Goal: Complete application form: Complete application form

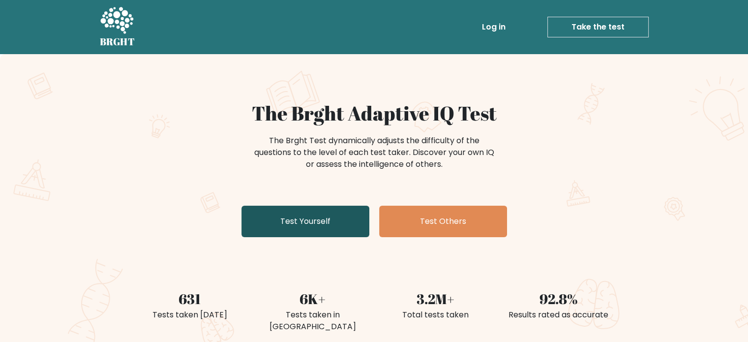
click at [305, 220] on link "Test Yourself" at bounding box center [305, 220] width 128 height 31
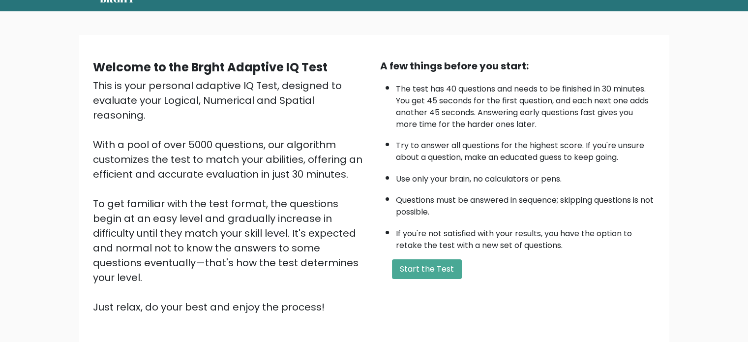
scroll to position [40, 0]
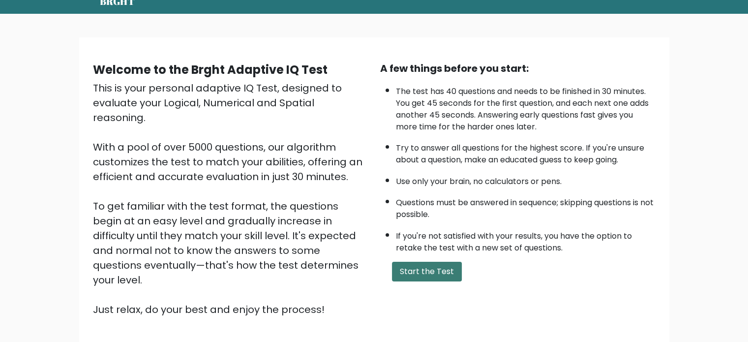
click at [442, 268] on button "Start the Test" at bounding box center [427, 271] width 70 height 20
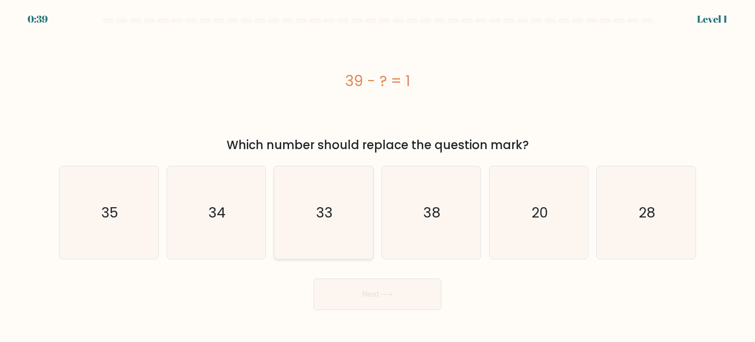
click at [339, 222] on icon "33" at bounding box center [323, 212] width 92 height 92
click at [377, 176] on input "c. 33" at bounding box center [377, 173] width 0 height 5
radio input "true"
click at [406, 219] on icon "38" at bounding box center [431, 212] width 92 height 92
click at [378, 176] on input "d. 38" at bounding box center [377, 173] width 0 height 5
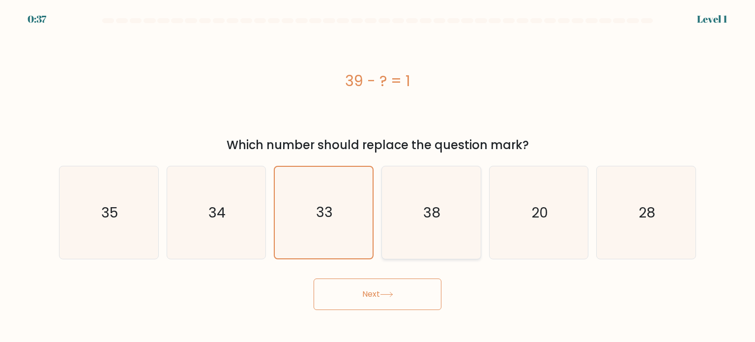
radio input "true"
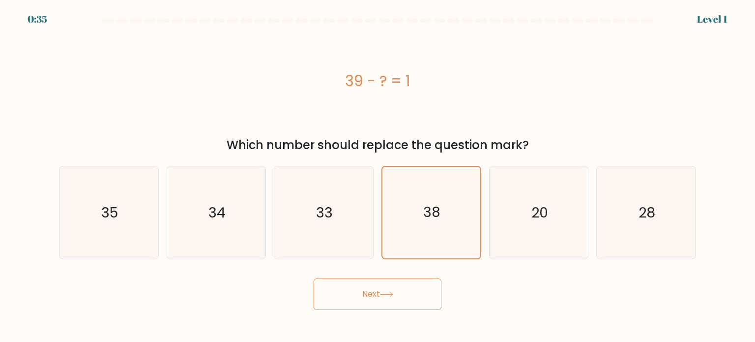
click at [374, 290] on button "Next" at bounding box center [378, 293] width 128 height 31
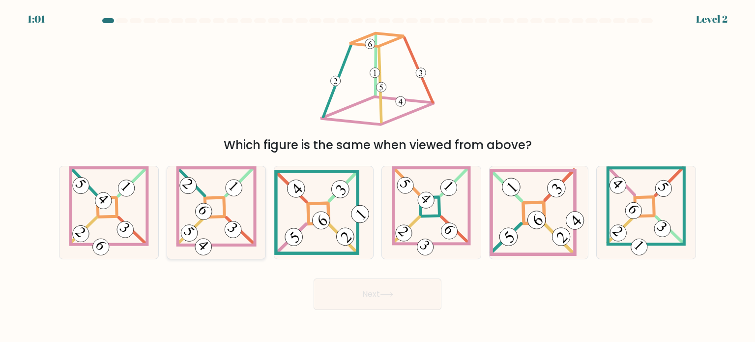
click at [230, 211] on icon at bounding box center [216, 212] width 81 height 92
click at [377, 176] on input "b." at bounding box center [377, 173] width 0 height 5
radio input "true"
click at [333, 302] on button "Next" at bounding box center [378, 293] width 128 height 31
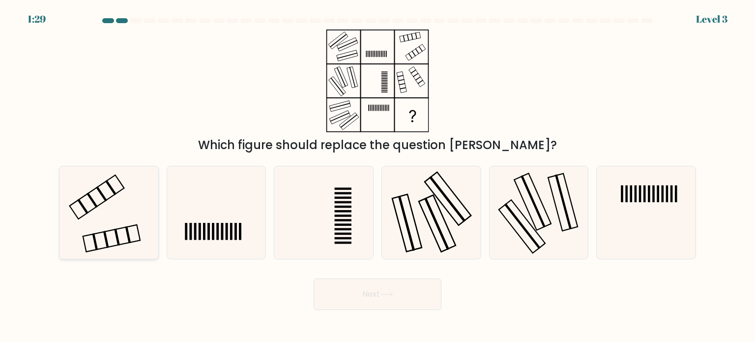
click at [132, 200] on icon at bounding box center [108, 212] width 92 height 92
click at [377, 176] on input "a." at bounding box center [377, 173] width 0 height 5
radio input "true"
click at [354, 289] on button "Next" at bounding box center [378, 293] width 128 height 31
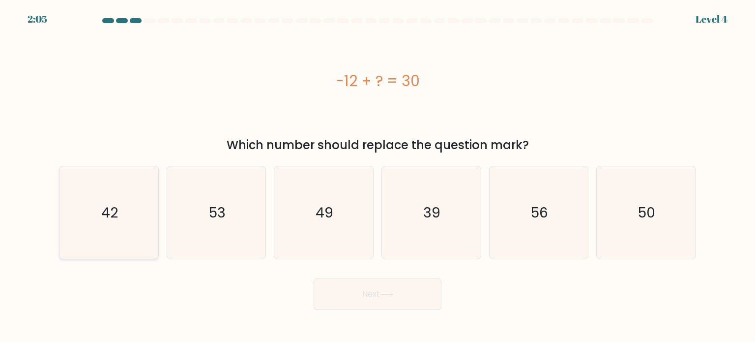
click at [104, 235] on icon "42" at bounding box center [108, 212] width 92 height 92
click at [377, 176] on input "a. 42" at bounding box center [377, 173] width 0 height 5
radio input "true"
click at [361, 300] on button "Next" at bounding box center [378, 293] width 128 height 31
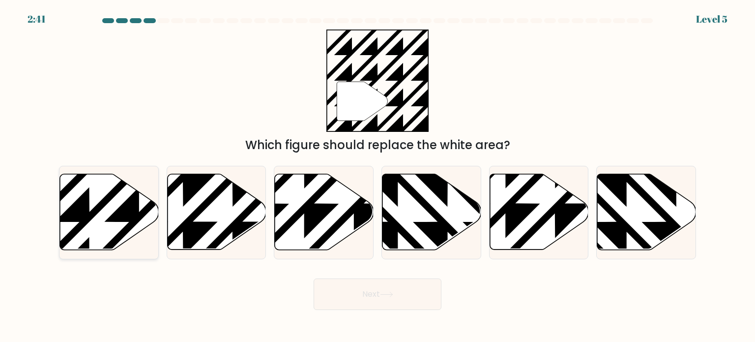
click at [120, 208] on icon at bounding box center [139, 172] width 199 height 199
click at [377, 176] on input "a." at bounding box center [377, 173] width 0 height 5
radio input "true"
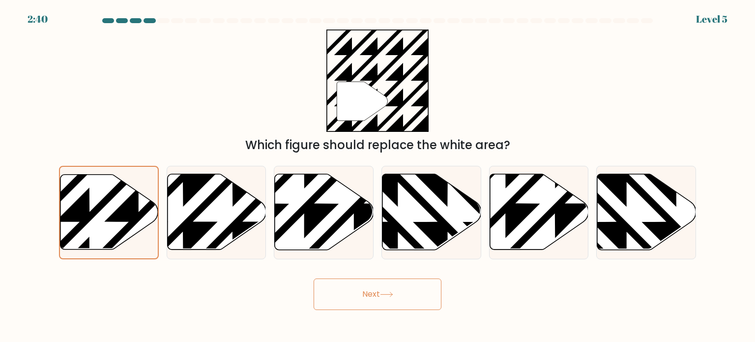
click at [380, 296] on button "Next" at bounding box center [378, 293] width 128 height 31
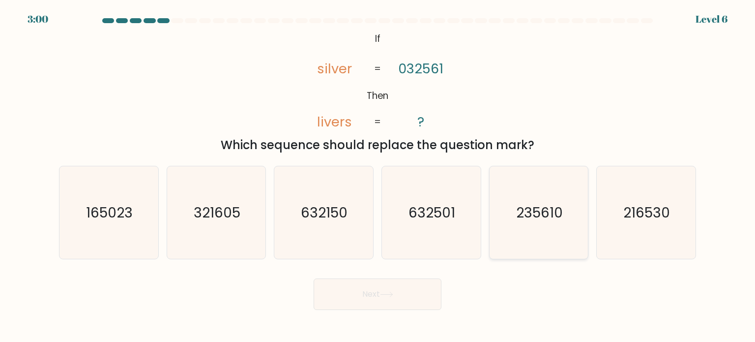
click at [559, 222] on icon "235610" at bounding box center [538, 212] width 92 height 92
click at [378, 176] on input "e. 235610" at bounding box center [377, 173] width 0 height 5
radio input "true"
click at [413, 283] on button "Next" at bounding box center [378, 293] width 128 height 31
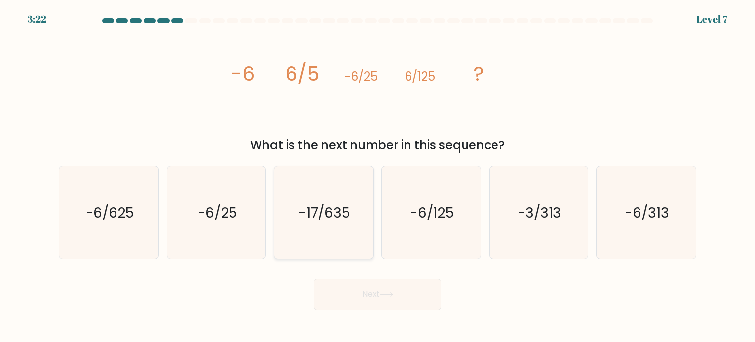
click at [331, 239] on icon "-17/635" at bounding box center [323, 212] width 92 height 92
click at [377, 176] on input "c. -17/635" at bounding box center [377, 173] width 0 height 5
radio input "true"
click at [126, 227] on icon "-6/625" at bounding box center [108, 212] width 92 height 92
click at [377, 176] on input "a. -6/625" at bounding box center [377, 173] width 0 height 5
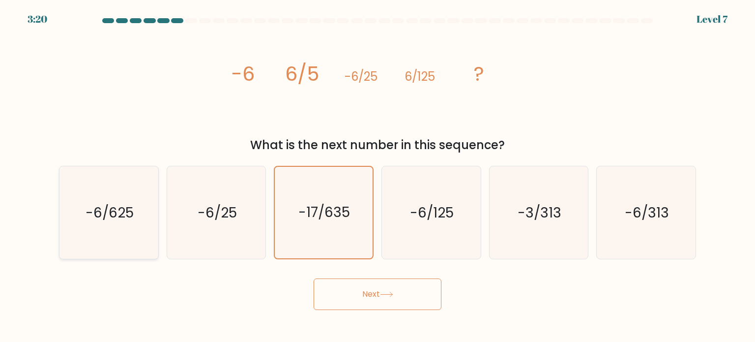
radio input "true"
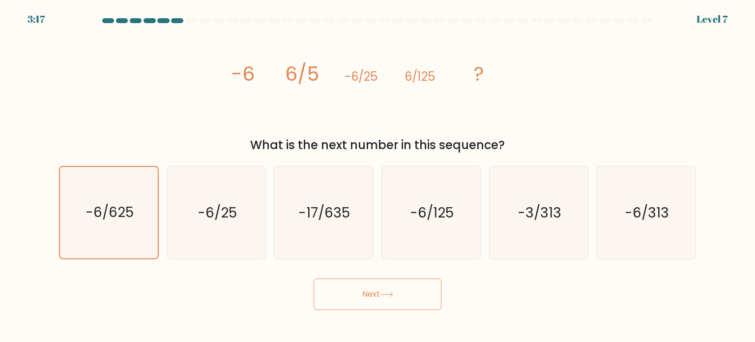
click at [376, 289] on button "Next" at bounding box center [378, 293] width 128 height 31
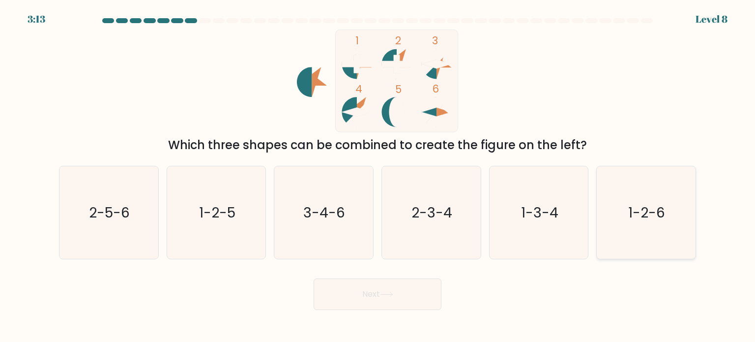
click at [632, 220] on text "1-2-6" at bounding box center [647, 212] width 37 height 20
click at [378, 176] on input "f. 1-2-6" at bounding box center [377, 173] width 0 height 5
radio input "true"
click at [402, 292] on button "Next" at bounding box center [378, 293] width 128 height 31
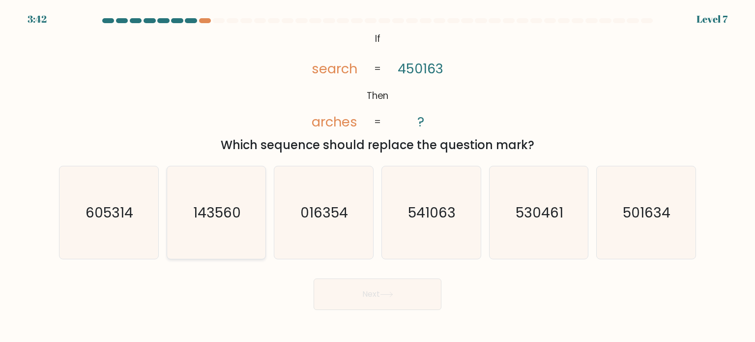
click at [224, 202] on text "143560" at bounding box center [217, 212] width 48 height 20
click at [377, 176] on input "b. 143560" at bounding box center [377, 173] width 0 height 5
radio input "true"
click at [398, 291] on button "Next" at bounding box center [378, 293] width 128 height 31
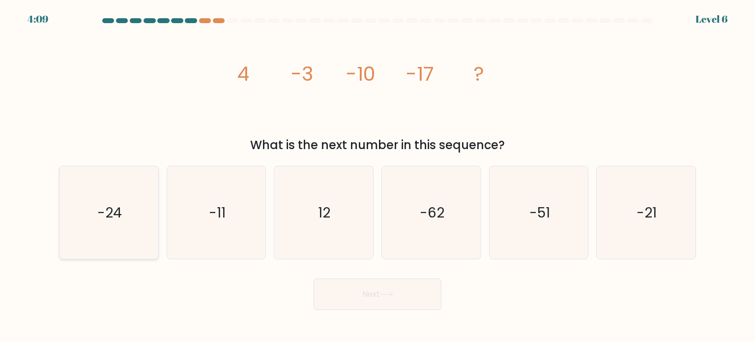
click at [96, 210] on icon "-24" at bounding box center [108, 212] width 92 height 92
click at [377, 176] on input "a. -24" at bounding box center [377, 173] width 0 height 5
radio input "true"
click at [367, 296] on button "Next" at bounding box center [378, 293] width 128 height 31
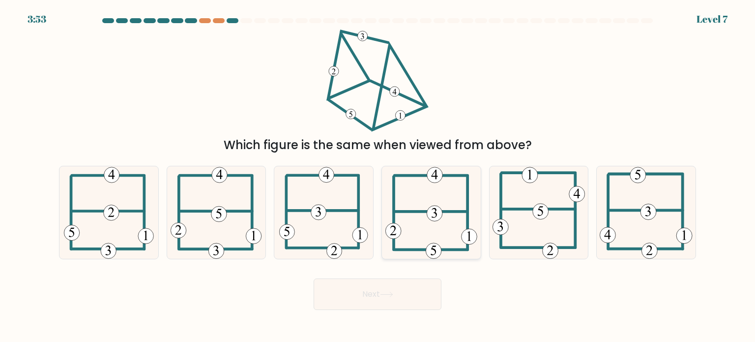
click at [415, 200] on icon at bounding box center [431, 212] width 92 height 92
click at [378, 176] on input "d." at bounding box center [377, 173] width 0 height 5
radio input "true"
click at [391, 303] on button "Next" at bounding box center [378, 293] width 128 height 31
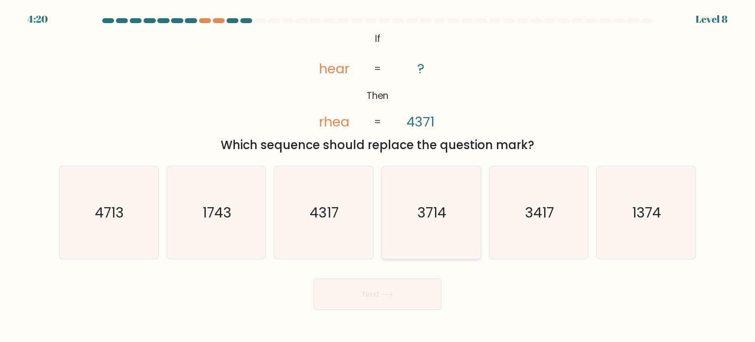
click at [444, 228] on icon "3714" at bounding box center [431, 212] width 92 height 92
click at [378, 176] on input "d. 3714" at bounding box center [377, 173] width 0 height 5
radio input "true"
click at [395, 288] on button "Next" at bounding box center [378, 293] width 128 height 31
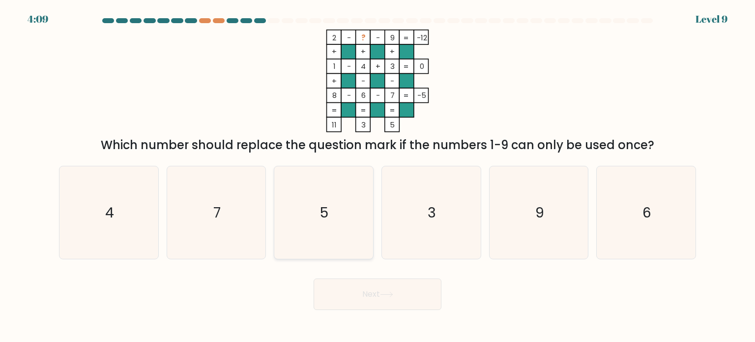
click at [311, 214] on icon "5" at bounding box center [323, 212] width 92 height 92
click at [377, 176] on input "c. 5" at bounding box center [377, 173] width 0 height 5
radio input "true"
click at [358, 289] on button "Next" at bounding box center [378, 293] width 128 height 31
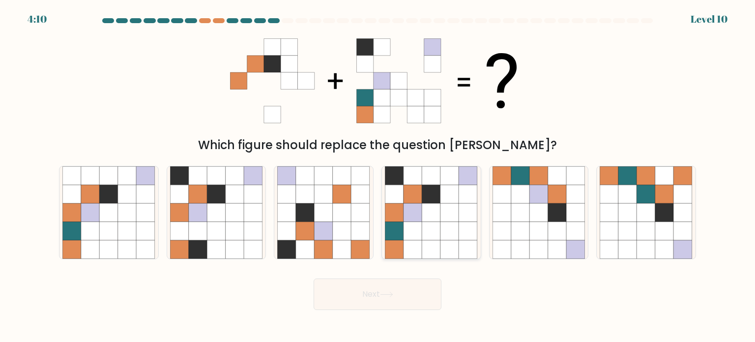
click at [423, 208] on icon at bounding box center [431, 212] width 19 height 19
click at [378, 176] on input "d." at bounding box center [377, 173] width 0 height 5
radio input "true"
click at [379, 296] on button "Next" at bounding box center [378, 293] width 128 height 31
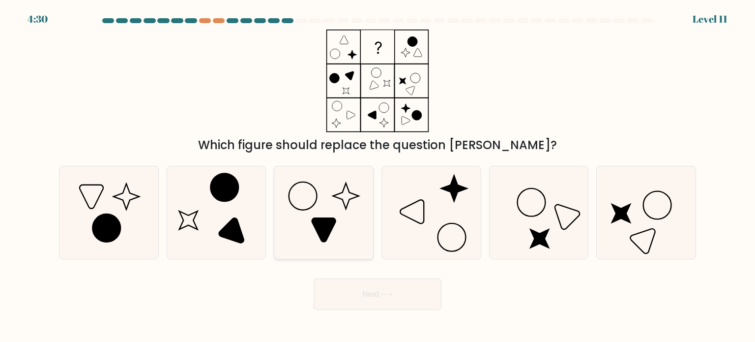
click at [290, 196] on icon at bounding box center [323, 212] width 92 height 92
click at [377, 176] on input "c." at bounding box center [377, 173] width 0 height 5
radio input "true"
click at [344, 295] on button "Next" at bounding box center [378, 293] width 128 height 31
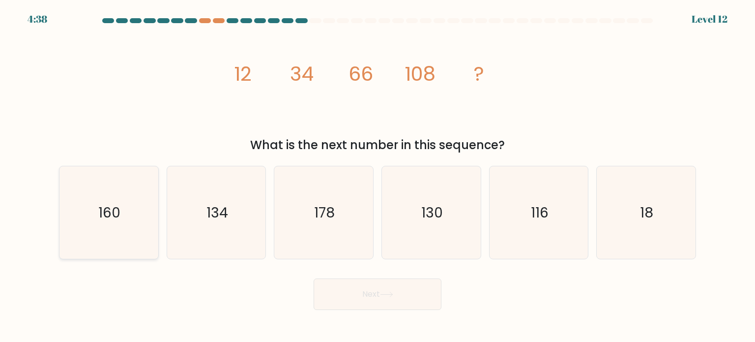
click at [96, 212] on icon "160" at bounding box center [108, 212] width 92 height 92
click at [377, 176] on input "a. 160" at bounding box center [377, 173] width 0 height 5
radio input "true"
click at [362, 292] on button "Next" at bounding box center [378, 293] width 128 height 31
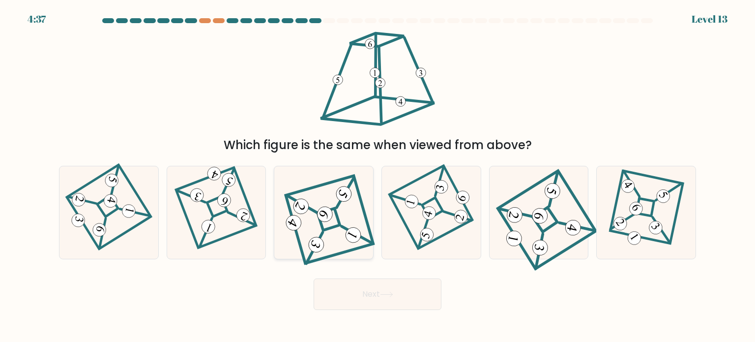
click at [334, 235] on icon at bounding box center [323, 212] width 83 height 74
click at [377, 176] on input "c." at bounding box center [377, 173] width 0 height 5
radio input "true"
click at [369, 300] on button "Next" at bounding box center [378, 293] width 128 height 31
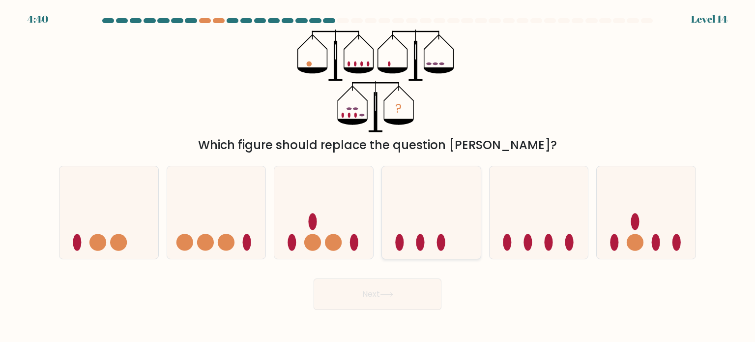
click at [387, 233] on icon at bounding box center [431, 213] width 99 height 82
click at [378, 176] on input "d." at bounding box center [377, 173] width 0 height 5
radio input "true"
click at [357, 292] on button "Next" at bounding box center [378, 293] width 128 height 31
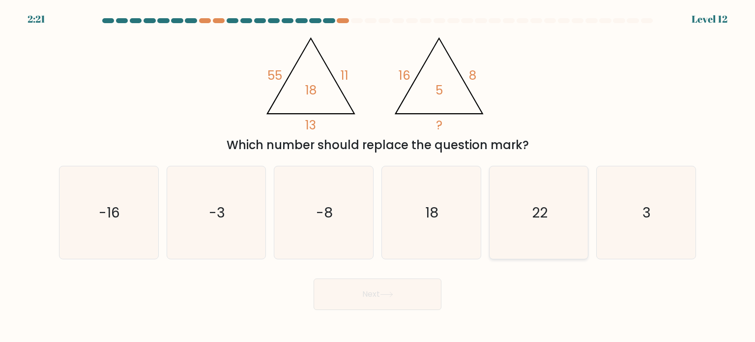
click at [519, 195] on icon "22" at bounding box center [538, 212] width 92 height 92
click at [378, 176] on input "e. 22" at bounding box center [377, 173] width 0 height 5
radio input "true"
click at [409, 285] on button "Next" at bounding box center [378, 293] width 128 height 31
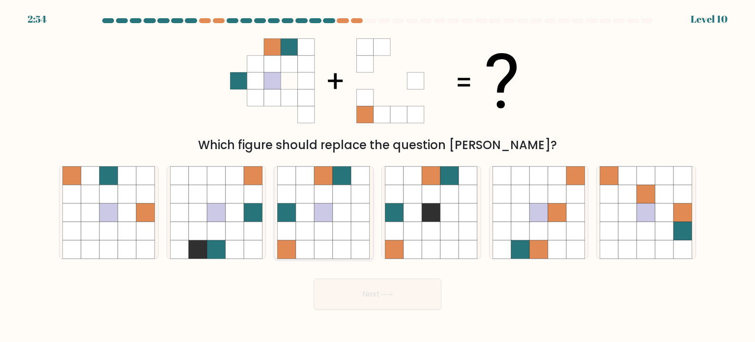
click at [352, 231] on icon at bounding box center [360, 230] width 19 height 19
click at [377, 176] on input "c." at bounding box center [377, 173] width 0 height 5
radio input "true"
click at [363, 293] on button "Next" at bounding box center [378, 293] width 128 height 31
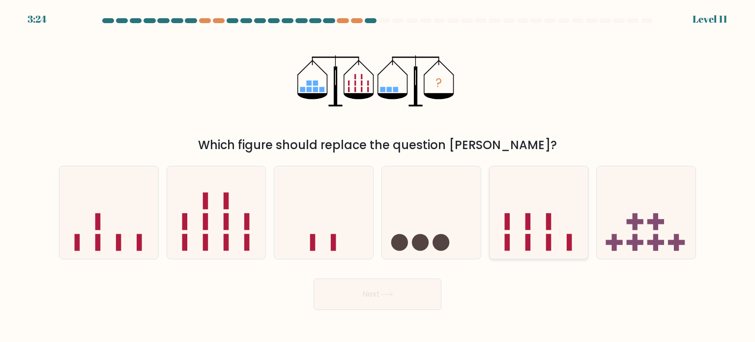
click at [528, 188] on icon at bounding box center [539, 213] width 99 height 82
click at [378, 176] on input "e." at bounding box center [377, 173] width 0 height 5
radio input "true"
click at [401, 292] on button "Next" at bounding box center [378, 293] width 128 height 31
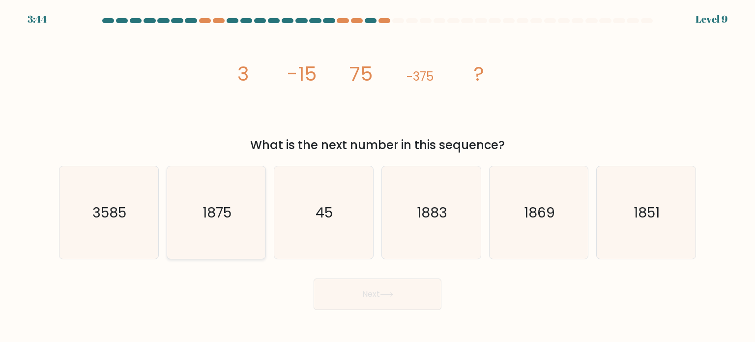
click at [244, 220] on icon "1875" at bounding box center [216, 212] width 92 height 92
click at [377, 176] on input "b. 1875" at bounding box center [377, 173] width 0 height 5
radio input "true"
click at [334, 275] on div "Next" at bounding box center [377, 290] width 649 height 39
click at [351, 287] on button "Next" at bounding box center [378, 293] width 128 height 31
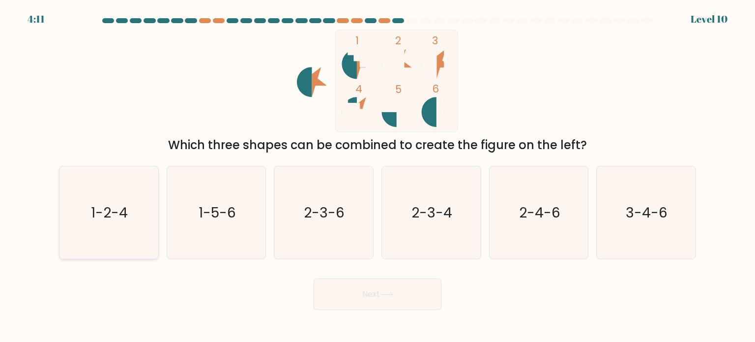
click at [109, 206] on text "1-2-4" at bounding box center [109, 212] width 37 height 20
click at [377, 176] on input "a. 1-2-4" at bounding box center [377, 173] width 0 height 5
radio input "true"
click at [333, 289] on button "Next" at bounding box center [378, 293] width 128 height 31
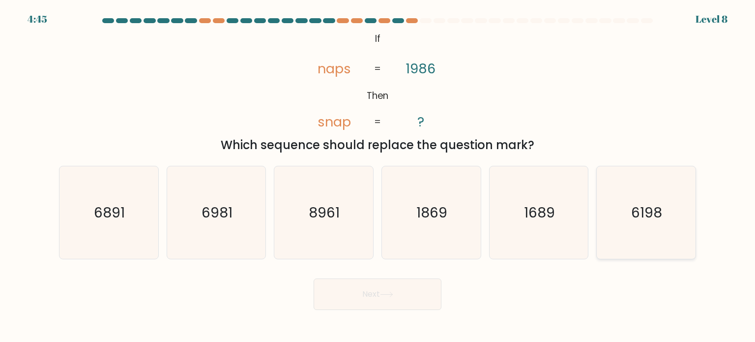
click at [625, 203] on icon "6198" at bounding box center [646, 212] width 92 height 92
click at [378, 176] on input "f. 6198" at bounding box center [377, 173] width 0 height 5
radio input "true"
click at [399, 283] on button "Next" at bounding box center [378, 293] width 128 height 31
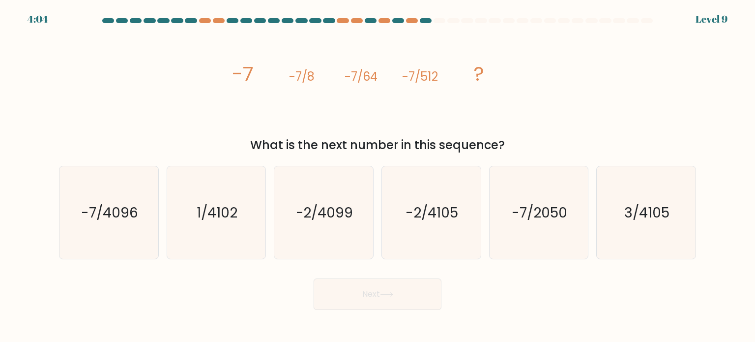
click at [418, 143] on div "What is the next number in this sequence?" at bounding box center [377, 145] width 625 height 18
click at [138, 197] on icon "-7/4096" at bounding box center [108, 212] width 92 height 92
click at [377, 176] on input "a. -7/4096" at bounding box center [377, 173] width 0 height 5
radio input "true"
click at [337, 280] on button "Next" at bounding box center [378, 293] width 128 height 31
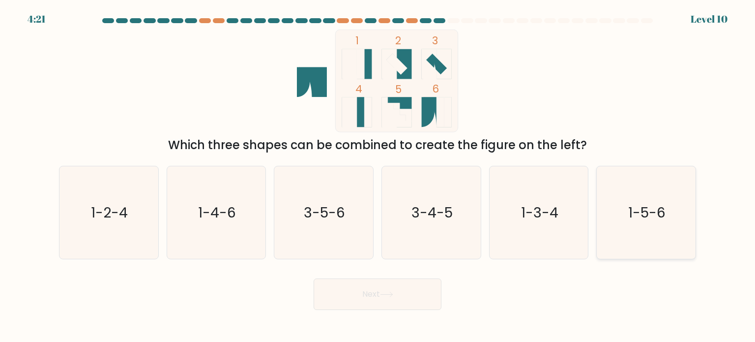
click at [661, 209] on text "1-5-6" at bounding box center [646, 212] width 37 height 20
click at [378, 176] on input "f. 1-5-6" at bounding box center [377, 173] width 0 height 5
radio input "true"
click at [342, 298] on button "Next" at bounding box center [378, 293] width 128 height 31
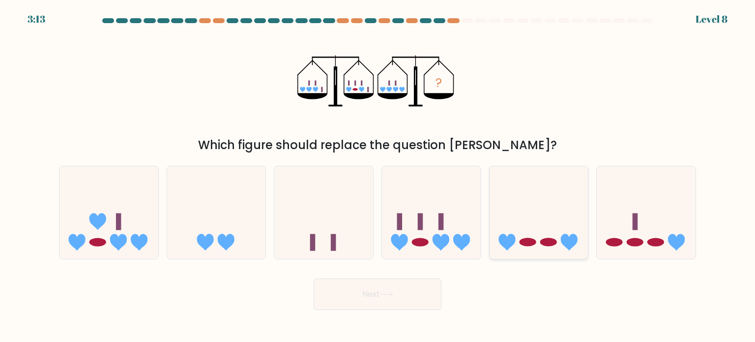
click at [491, 205] on icon at bounding box center [539, 213] width 99 height 82
click at [378, 176] on input "e." at bounding box center [377, 173] width 0 height 5
radio input "true"
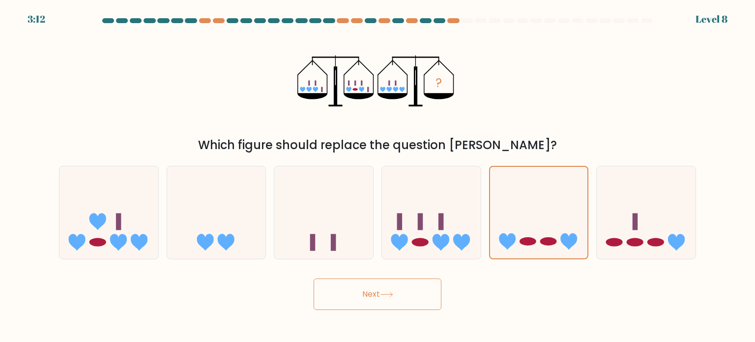
click at [409, 280] on button "Next" at bounding box center [378, 293] width 128 height 31
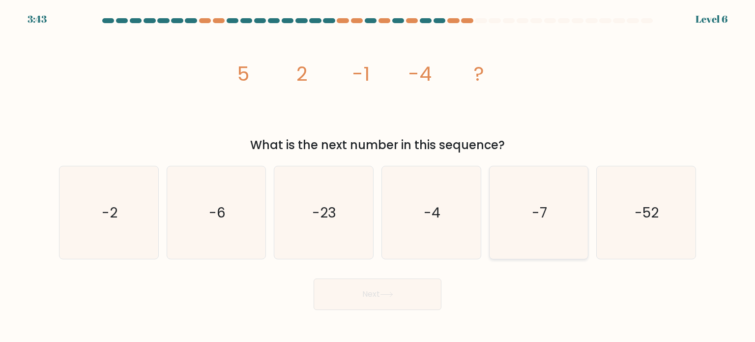
click at [580, 233] on icon "-7" at bounding box center [538, 212] width 92 height 92
click at [378, 176] on input "e. -7" at bounding box center [377, 173] width 0 height 5
radio input "true"
click at [409, 304] on button "Next" at bounding box center [378, 293] width 128 height 31
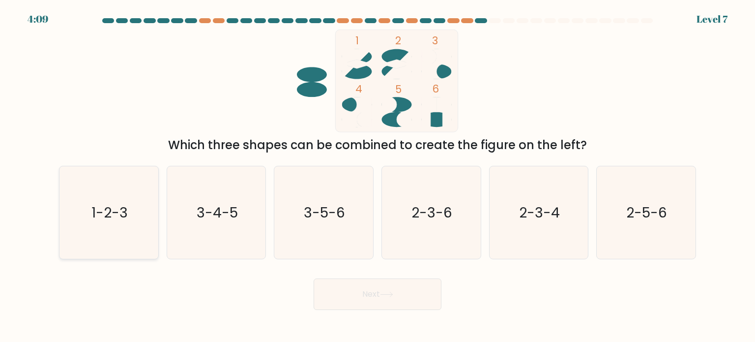
click at [129, 179] on icon "1-2-3" at bounding box center [108, 212] width 92 height 92
click at [377, 176] on input "a. 1-2-3" at bounding box center [377, 173] width 0 height 5
radio input "true"
click at [386, 302] on button "Next" at bounding box center [378, 293] width 128 height 31
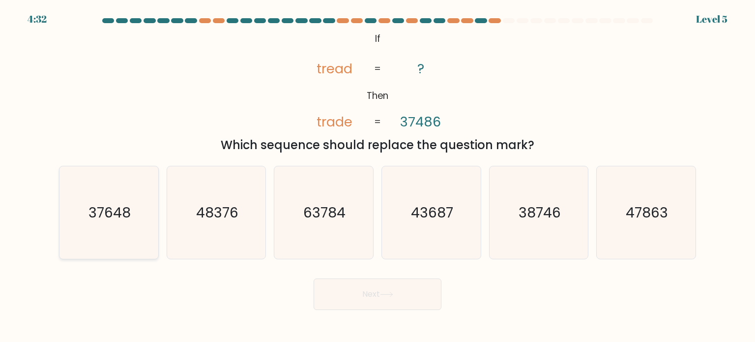
click at [116, 221] on text "37648" at bounding box center [109, 212] width 42 height 20
click at [377, 176] on input "a. 37648" at bounding box center [377, 173] width 0 height 5
radio input "true"
click at [354, 302] on button "Next" at bounding box center [378, 293] width 128 height 31
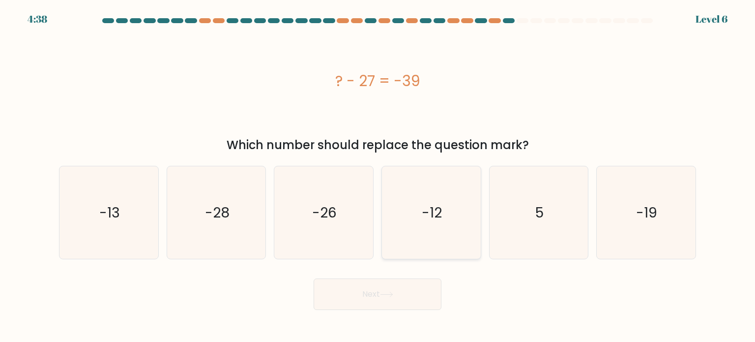
click at [444, 203] on icon "-12" at bounding box center [431, 212] width 92 height 92
click at [378, 176] on input "d. -12" at bounding box center [377, 173] width 0 height 5
radio input "true"
click at [391, 287] on button "Next" at bounding box center [378, 293] width 128 height 31
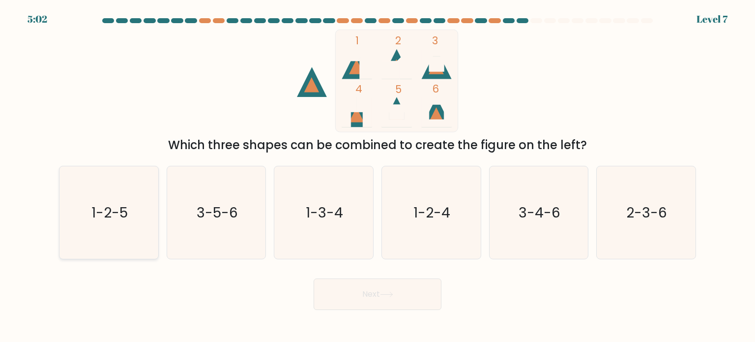
click at [116, 228] on icon "1-2-5" at bounding box center [108, 212] width 92 height 92
click at [377, 176] on input "a. 1-2-5" at bounding box center [377, 173] width 0 height 5
radio input "true"
click at [365, 296] on button "Next" at bounding box center [378, 293] width 128 height 31
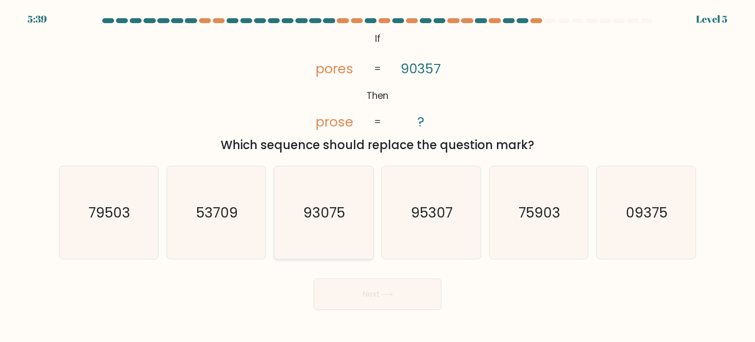
click at [356, 215] on icon "93075" at bounding box center [323, 212] width 92 height 92
click at [377, 176] on input "c. 93075" at bounding box center [377, 173] width 0 height 5
radio input "true"
click at [383, 290] on button "Next" at bounding box center [378, 293] width 128 height 31
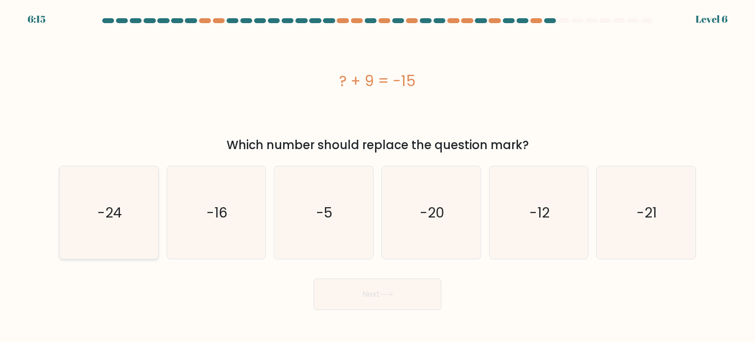
click at [132, 231] on icon "-24" at bounding box center [108, 212] width 92 height 92
click at [377, 176] on input "a. -24" at bounding box center [377, 173] width 0 height 5
radio input "true"
click at [340, 280] on button "Next" at bounding box center [378, 293] width 128 height 31
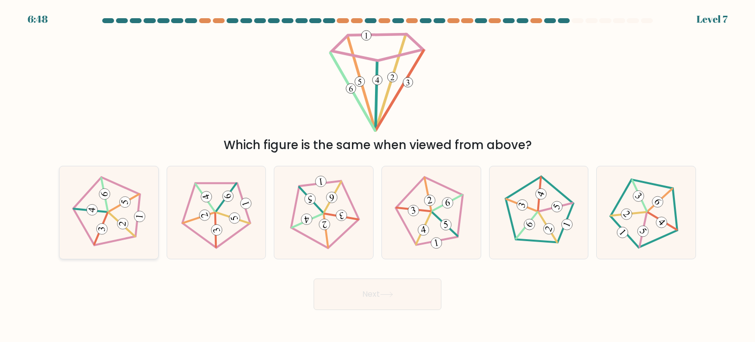
click at [116, 251] on div at bounding box center [109, 212] width 100 height 93
click at [377, 176] on input "a." at bounding box center [377, 173] width 0 height 5
radio input "true"
click at [352, 296] on button "Next" at bounding box center [378, 293] width 128 height 31
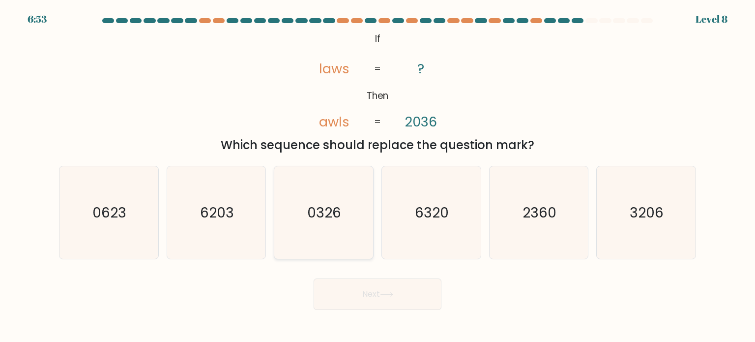
click at [348, 212] on icon "0326" at bounding box center [323, 212] width 92 height 92
click at [377, 176] on input "c. 0326" at bounding box center [377, 173] width 0 height 5
radio input "true"
click at [384, 281] on button "Next" at bounding box center [378, 293] width 128 height 31
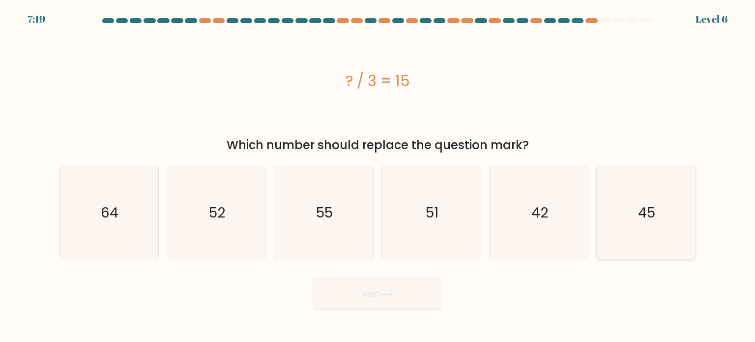
click at [644, 241] on icon "45" at bounding box center [646, 212] width 92 height 92
click at [378, 176] on input "f. 45" at bounding box center [377, 173] width 0 height 5
radio input "true"
click at [343, 306] on button "Next" at bounding box center [378, 293] width 128 height 31
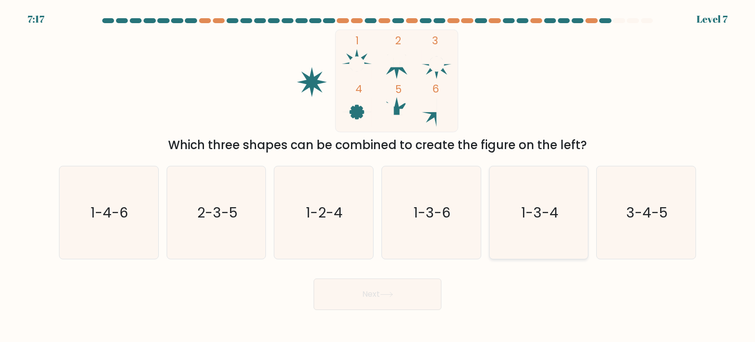
click at [509, 229] on icon "1-3-4" at bounding box center [538, 212] width 92 height 92
click at [378, 176] on input "e. 1-3-4" at bounding box center [377, 173] width 0 height 5
radio input "true"
click at [399, 287] on button "Next" at bounding box center [378, 293] width 128 height 31
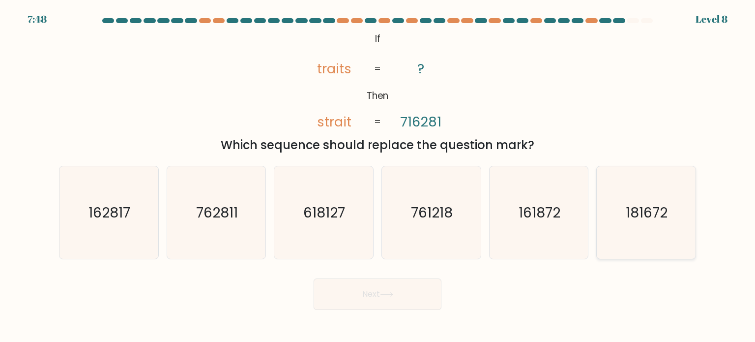
click at [637, 222] on icon "181672" at bounding box center [646, 212] width 92 height 92
click at [378, 176] on input "f. 181672" at bounding box center [377, 173] width 0 height 5
radio input "true"
click at [410, 289] on button "Next" at bounding box center [378, 293] width 128 height 31
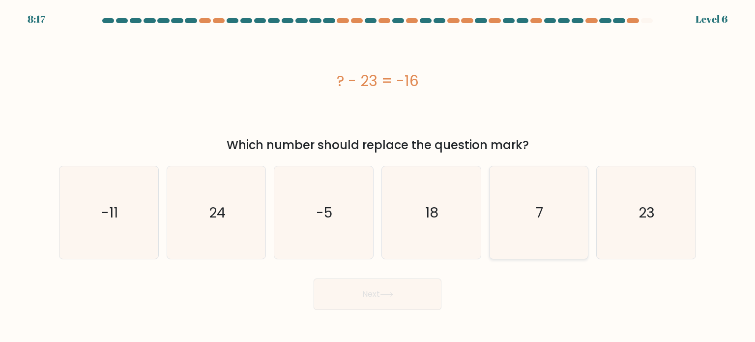
click at [541, 210] on text "7" at bounding box center [539, 212] width 7 height 20
click at [378, 176] on input "e. 7" at bounding box center [377, 173] width 0 height 5
radio input "true"
click at [416, 283] on button "Next" at bounding box center [378, 293] width 128 height 31
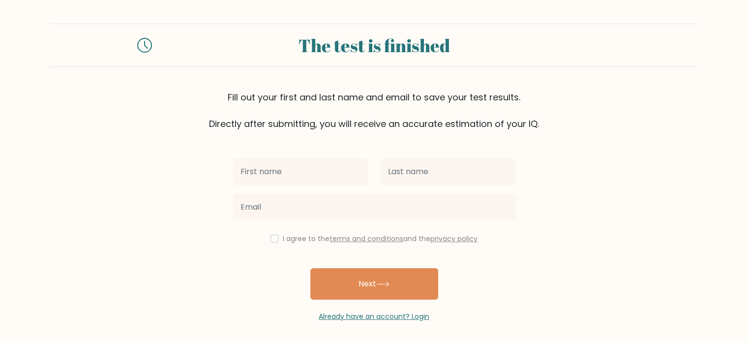
click at [305, 176] on input "text" at bounding box center [300, 172] width 136 height 28
type input "Eliška"
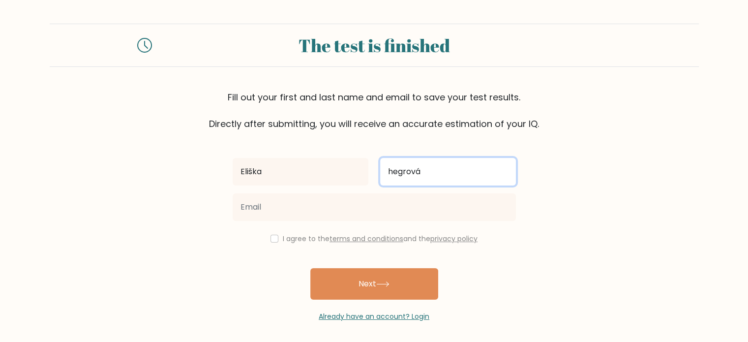
type input "hegrová"
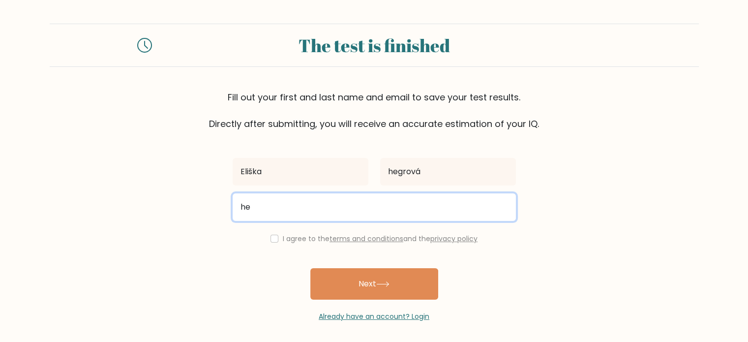
type input "hegrova.eliska@seznam.cz"
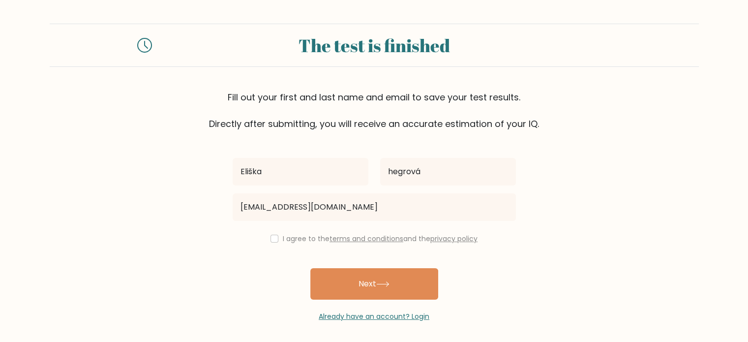
click at [267, 235] on div "I agree to the terms and conditions and the privacy policy" at bounding box center [374, 238] width 295 height 12
click at [271, 237] on input "checkbox" at bounding box center [274, 238] width 8 height 8
checkbox input "true"
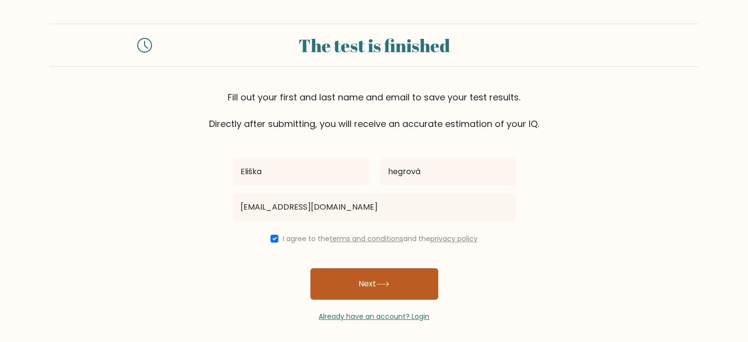
click at [332, 278] on button "Next" at bounding box center [374, 283] width 128 height 31
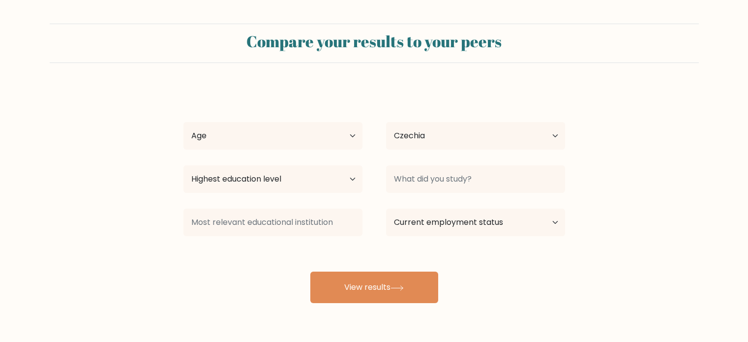
select select "CZ"
click at [317, 126] on select "Age Under [DEMOGRAPHIC_DATA] [DEMOGRAPHIC_DATA] [DEMOGRAPHIC_DATA] [DEMOGRAPHIC…" at bounding box center [272, 136] width 179 height 28
select select "25_34"
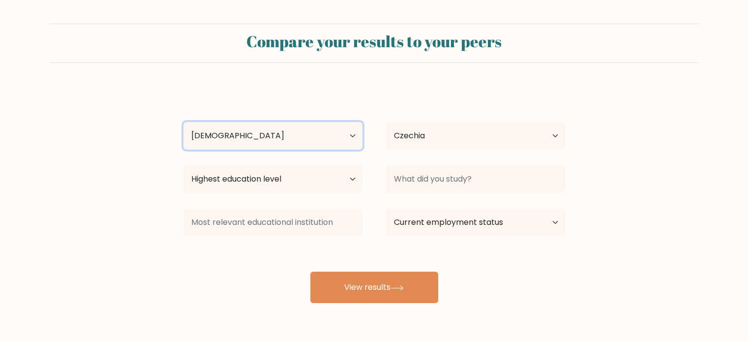
click at [183, 122] on select "Age Under 18 years old 18-24 years old 25-34 years old 35-44 years old 45-54 ye…" at bounding box center [272, 136] width 179 height 28
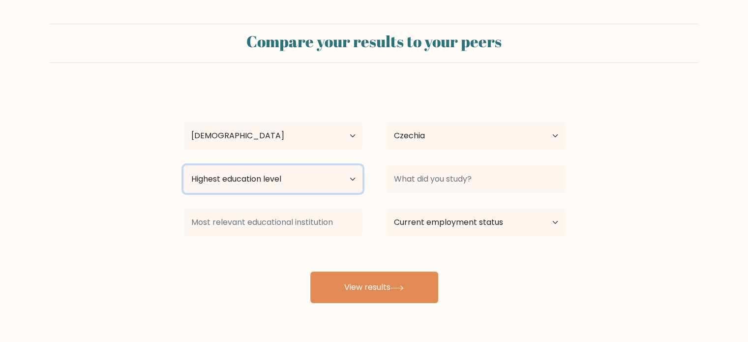
click at [284, 181] on select "Highest education level No schooling Primary Lower Secondary Upper Secondary Oc…" at bounding box center [272, 179] width 179 height 28
select select "masters_degree"
click at [183, 165] on select "Highest education level No schooling Primary Lower Secondary Upper Secondary Oc…" at bounding box center [272, 179] width 179 height 28
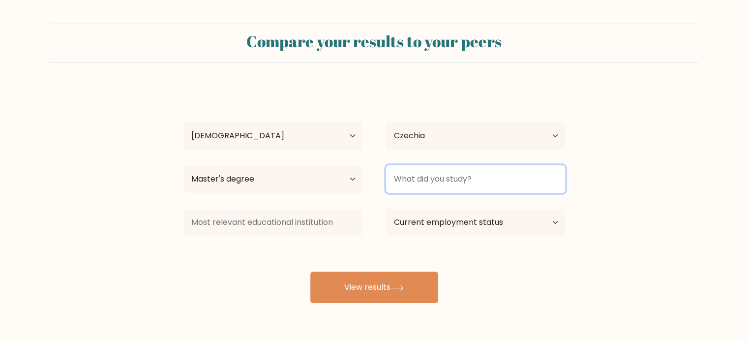
click at [431, 173] on input at bounding box center [475, 179] width 179 height 28
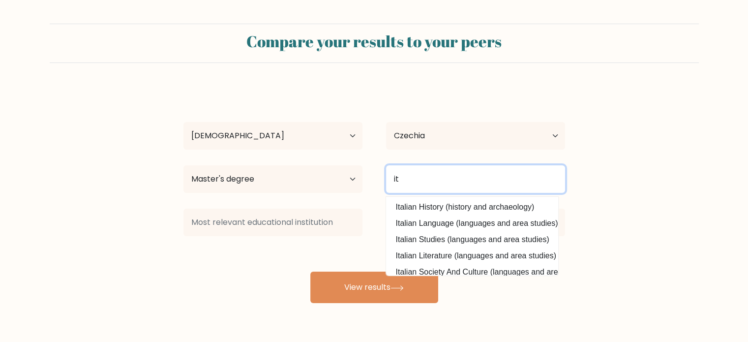
type input "i"
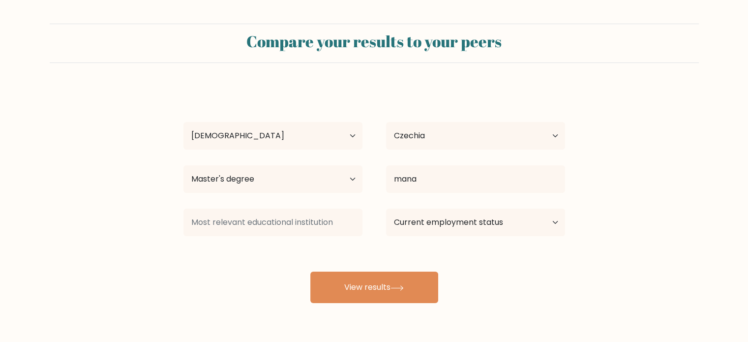
click at [441, 233] on div "Eliška hegrová Age Under 18 years old 18-24 years old 25-34 years old 35-44 yea…" at bounding box center [373, 195] width 393 height 216
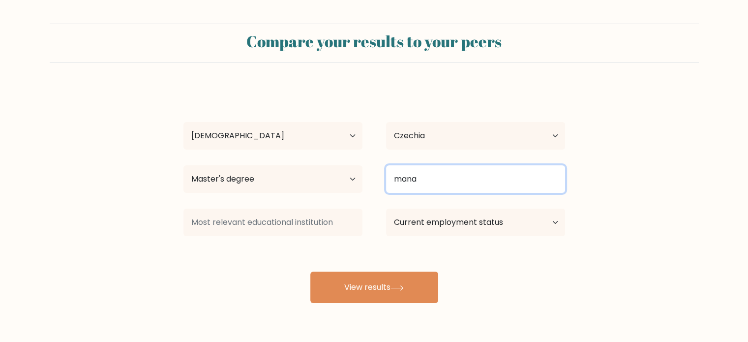
click at [444, 176] on input "mana" at bounding box center [475, 179] width 179 height 28
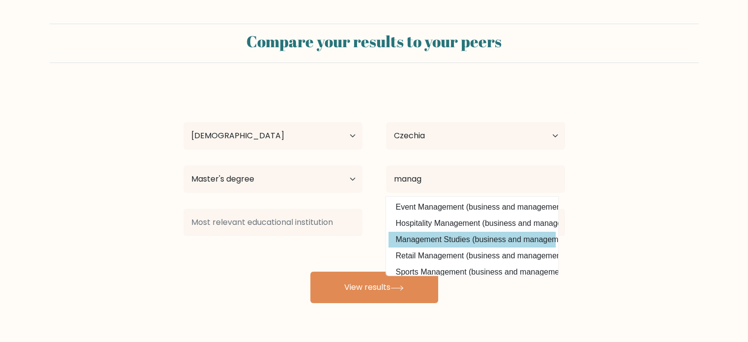
click at [443, 231] on div "Eliška hegrová Age Under 18 years old 18-24 years old 25-34 years old 35-44 yea…" at bounding box center [373, 195] width 393 height 216
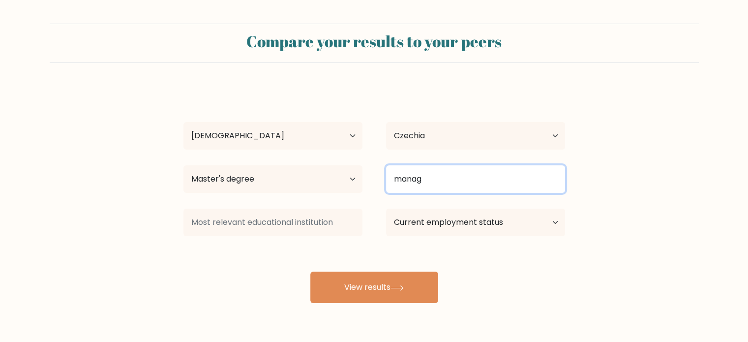
click at [454, 182] on input "manag" at bounding box center [475, 179] width 179 height 28
type input "m"
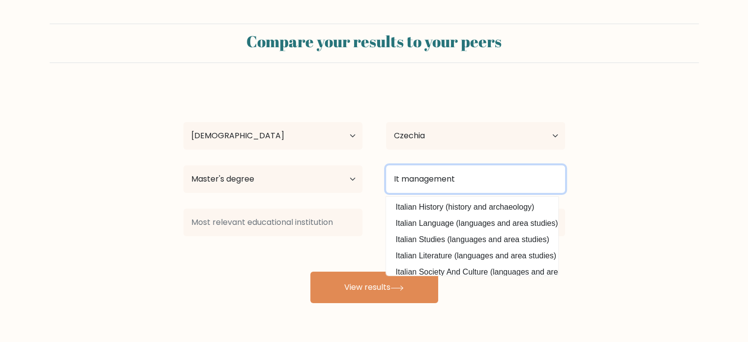
type input "It management"
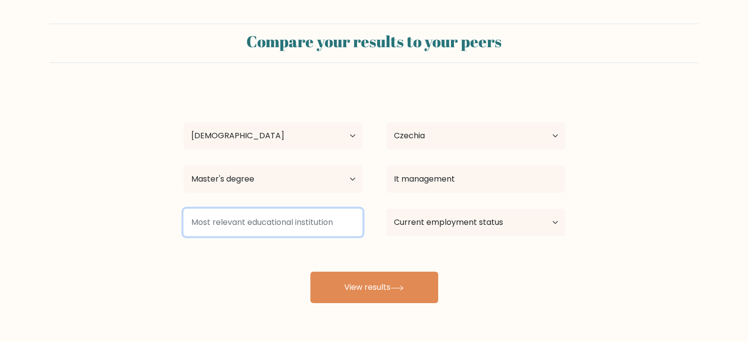
click at [300, 213] on input at bounding box center [272, 222] width 179 height 28
type input "UHK"
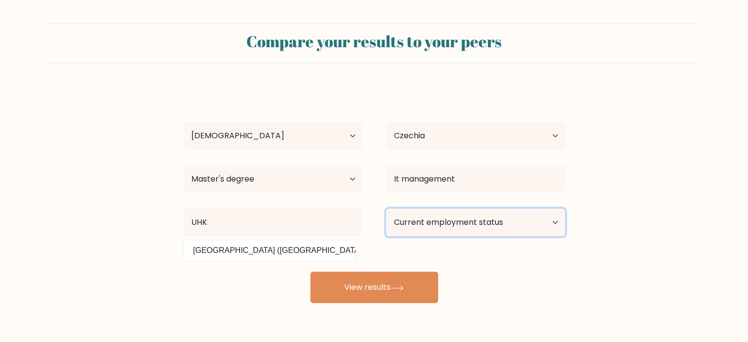
click at [478, 225] on select "Current employment status Employed Student Retired Other / prefer not to answer" at bounding box center [475, 222] width 179 height 28
select select "employed"
click at [386, 208] on select "Current employment status Employed Student Retired Other / prefer not to answer" at bounding box center [475, 222] width 179 height 28
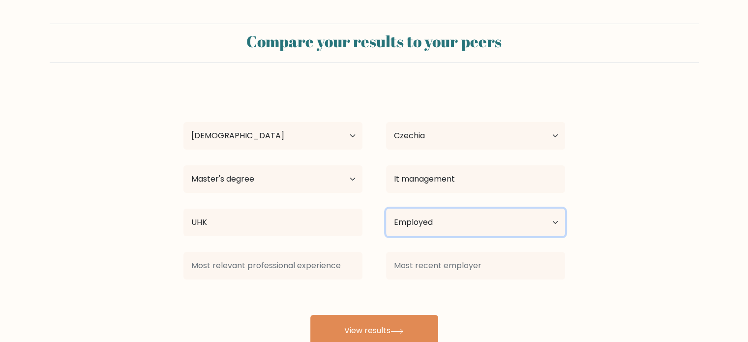
scroll to position [31, 0]
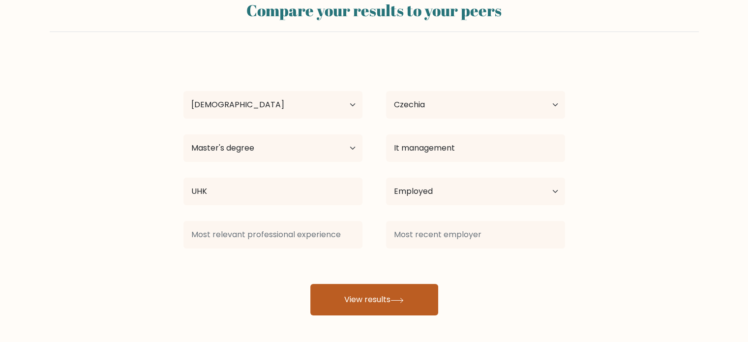
click at [357, 287] on button "View results" at bounding box center [374, 299] width 128 height 31
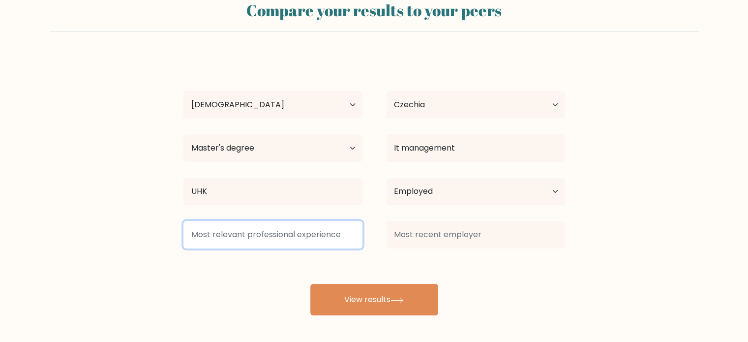
click at [338, 237] on input at bounding box center [272, 235] width 179 height 28
type input "AA"
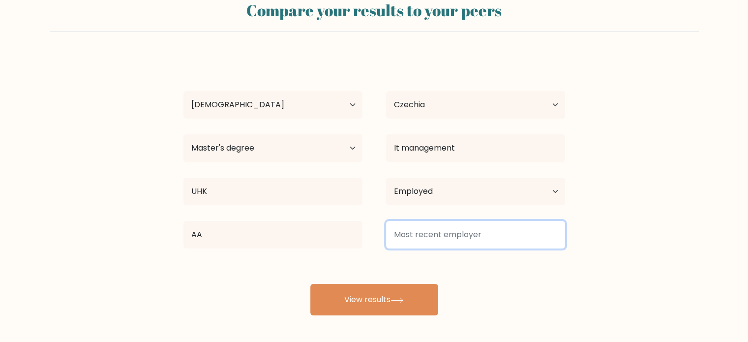
click at [405, 244] on input at bounding box center [475, 235] width 179 height 28
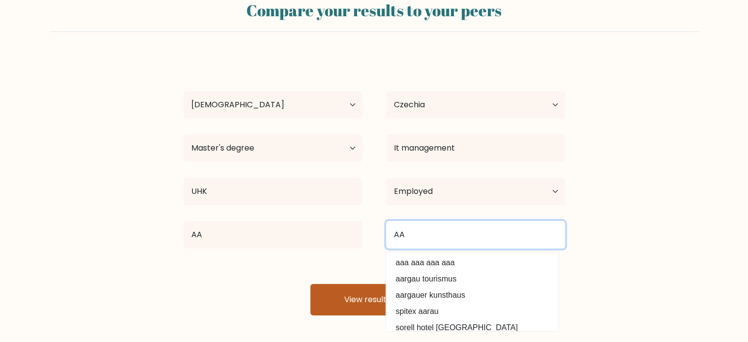
type input "AA"
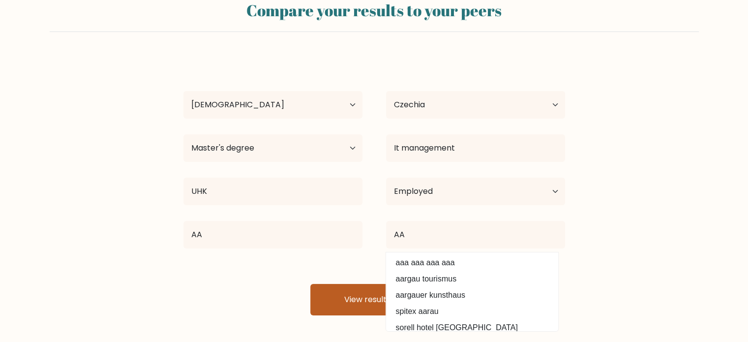
click at [350, 304] on button "View results" at bounding box center [374, 299] width 128 height 31
